Goal: Information Seeking & Learning: Learn about a topic

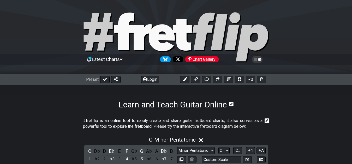
click at [155, 76] on button "Login" at bounding box center [150, 79] width 18 height 7
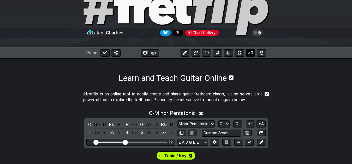
scroll to position [27, 0]
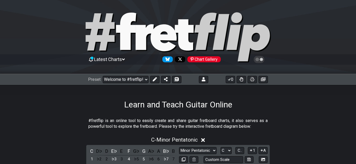
select select "C"
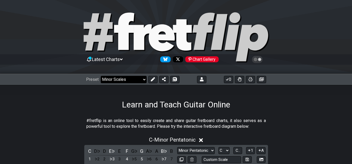
click option "Minor Scales" at bounding box center [0, 0] width 0 height 0
select select "/welcome"
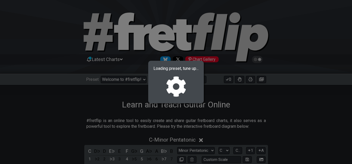
select select "A"
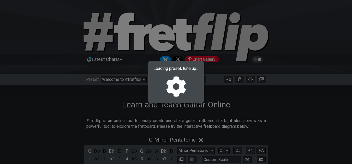
select select "A"
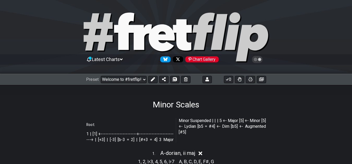
select select "/022CFZBA6"
select select "dorian, ii maj"
select select "A"
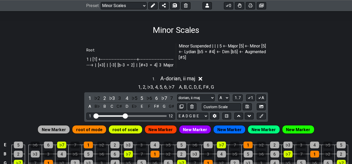
scroll to position [80, 0]
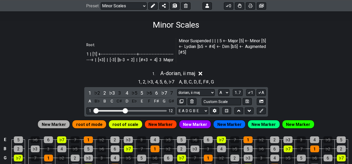
click at [202, 50] on p "1 | [1] +-----------------------+-------------------------+ | [+3] | [-3] [b-3 …" at bounding box center [175, 50] width 179 height 25
click at [249, 46] on p "1 | [1] +-----------------------+-------------------------+ | [+3] | [-3] [b-3 …" at bounding box center [175, 50] width 179 height 25
click at [154, 5] on icon at bounding box center [153, 6] width 4 height 4
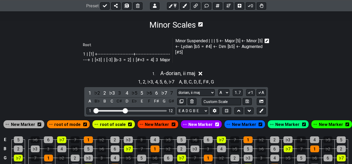
click at [265, 39] on icon at bounding box center [266, 41] width 5 height 5
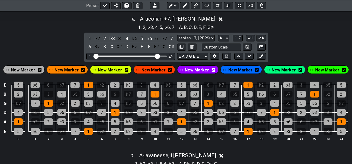
scroll to position [824, 0]
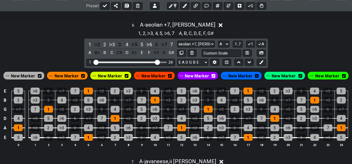
click at [324, 44] on div "6 . A - aeolian +7, harm min 1 , 2 , ♭3 , 4 , 5 , ♭6 , 7 A , B , C , D , E , F …" at bounding box center [176, 87] width 352 height 136
